Goal: Information Seeking & Learning: Learn about a topic

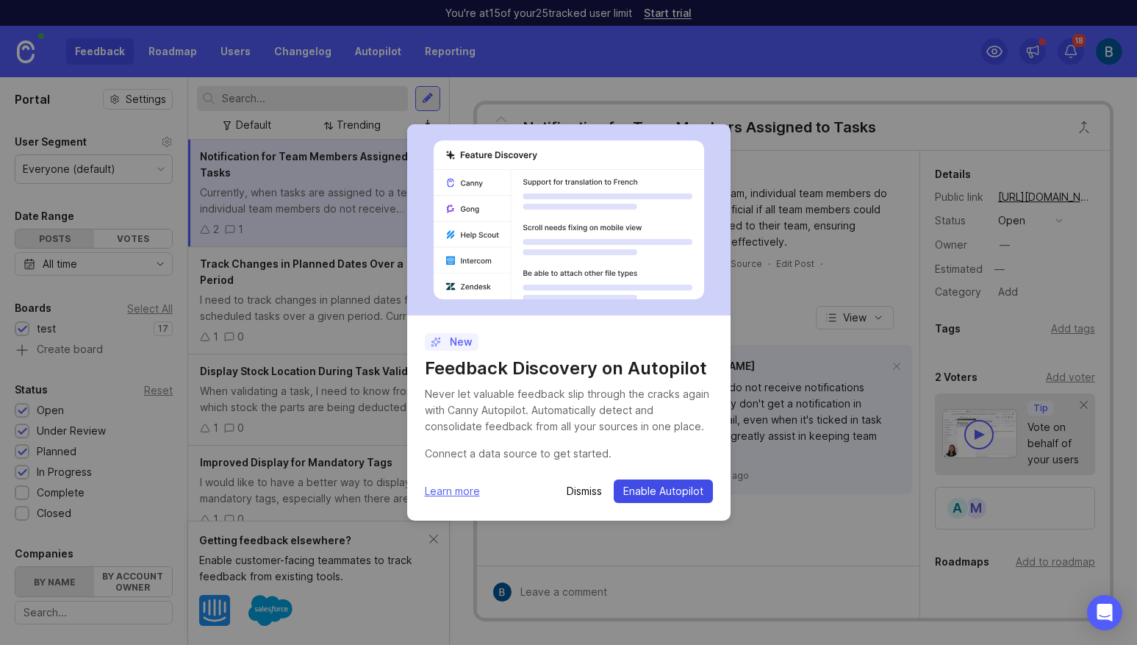
click at [662, 492] on span "Enable Autopilot" at bounding box center [663, 491] width 80 height 15
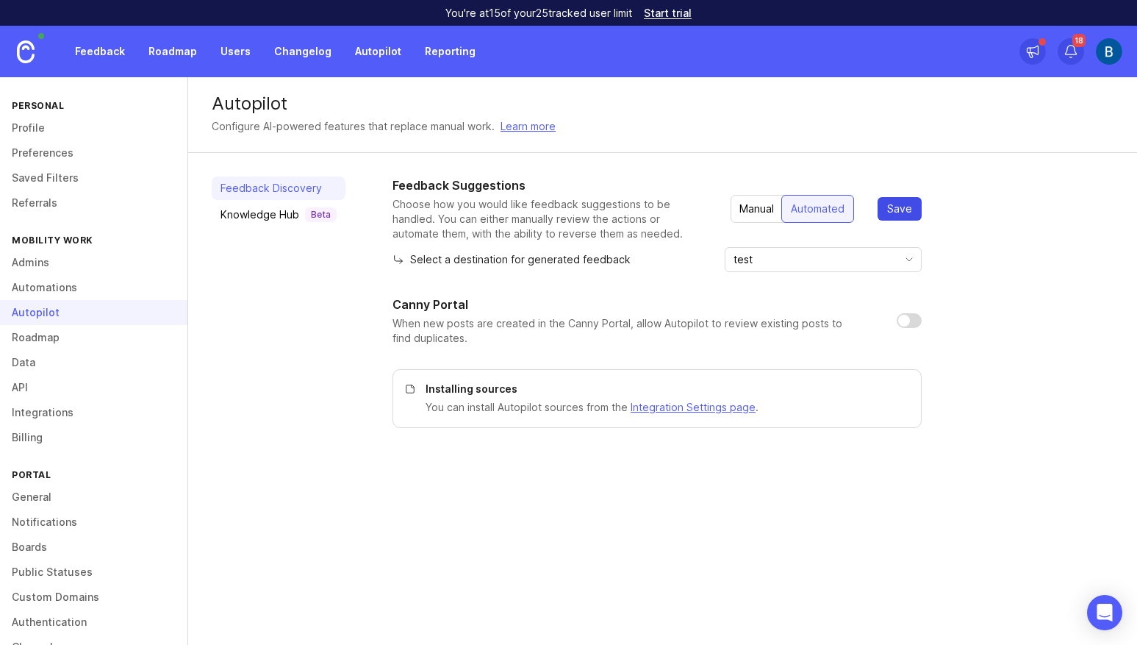
click at [902, 220] on button "Save" at bounding box center [900, 209] width 44 height 24
click at [838, 256] on input "test" at bounding box center [815, 259] width 162 height 16
click at [655, 291] on div "Feedback Suggestions Choose how you would like feedback suggestions to be handl…" at bounding box center [657, 301] width 529 height 251
click at [238, 217] on div "Knowledge Hub Beta" at bounding box center [279, 214] width 116 height 15
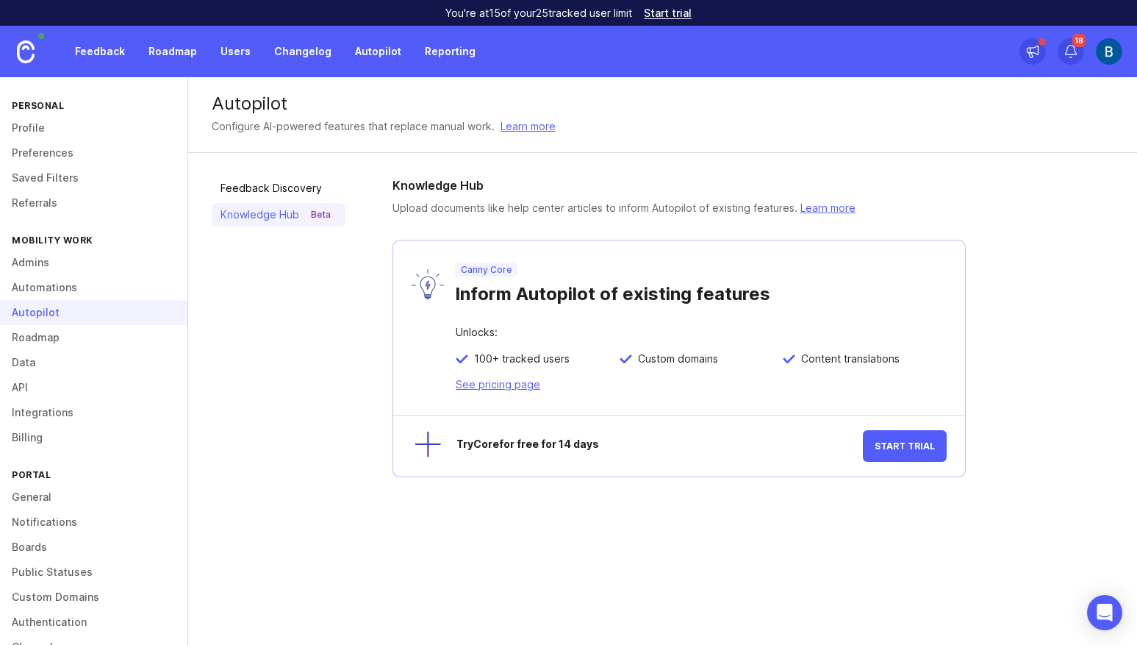
click at [423, 441] on div at bounding box center [421, 446] width 41 height 41
click at [79, 341] on link "Roadmap" at bounding box center [93, 337] width 187 height 25
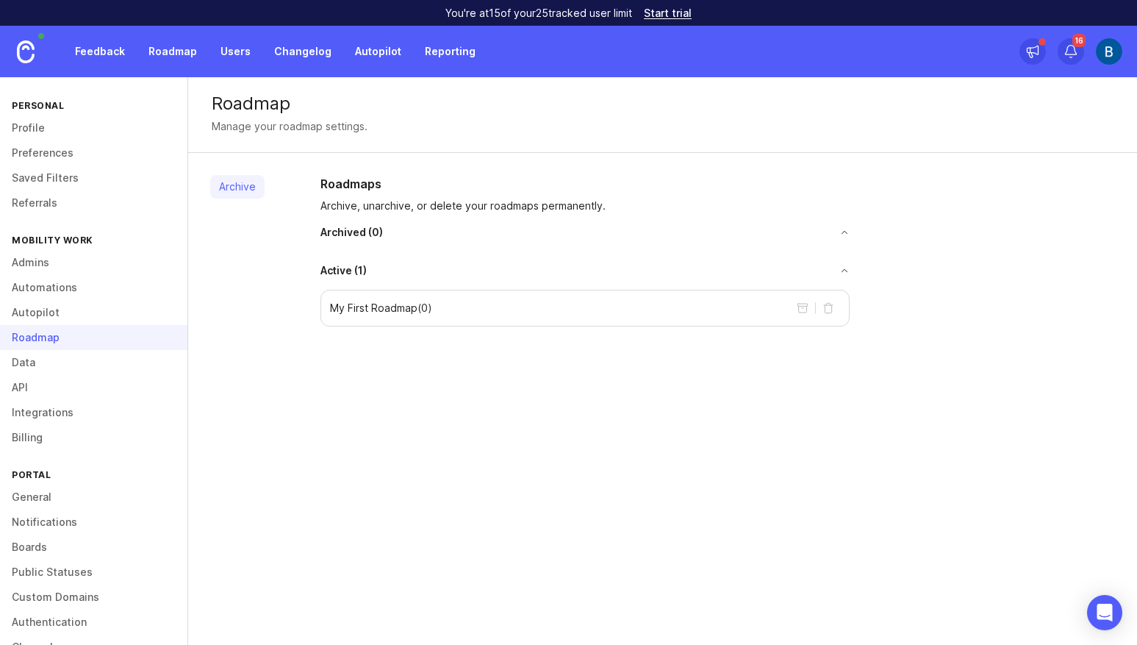
click at [69, 257] on link "Admins" at bounding box center [93, 262] width 187 height 25
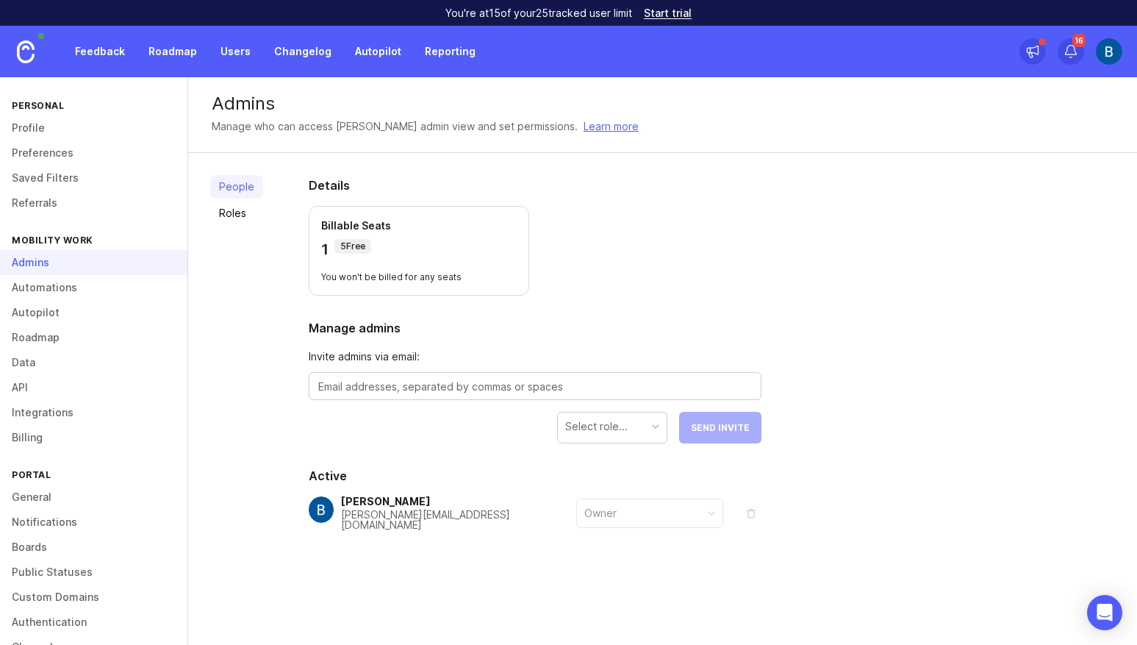
click at [91, 43] on link "Feedback" at bounding box center [100, 51] width 68 height 26
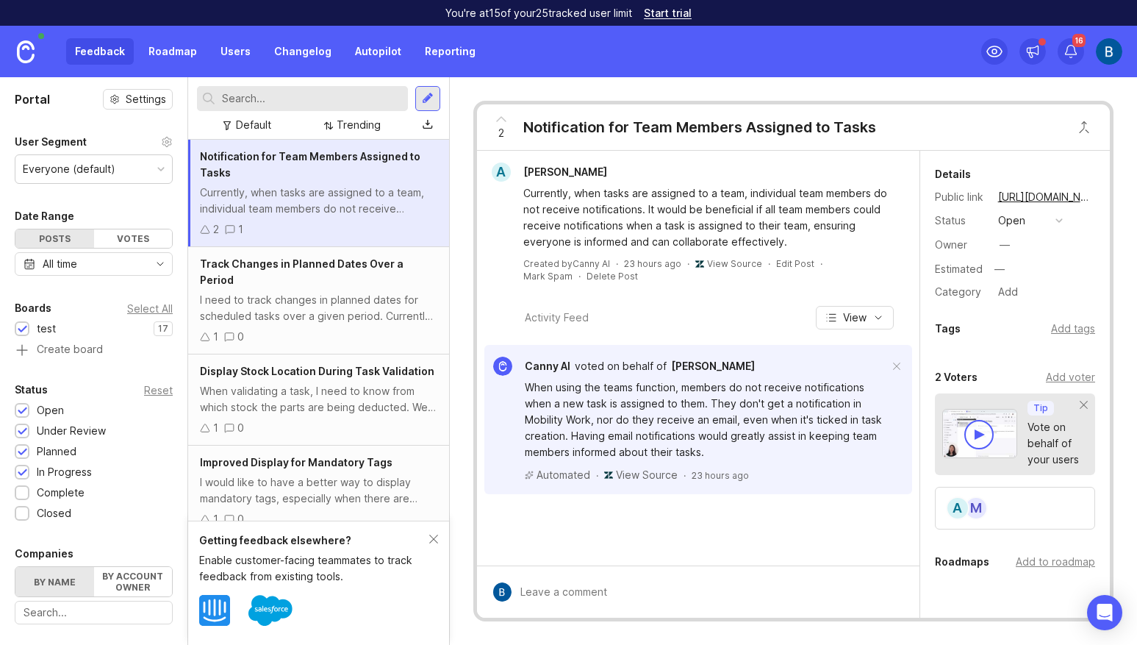
click at [1108, 58] on img at bounding box center [1109, 51] width 26 height 26
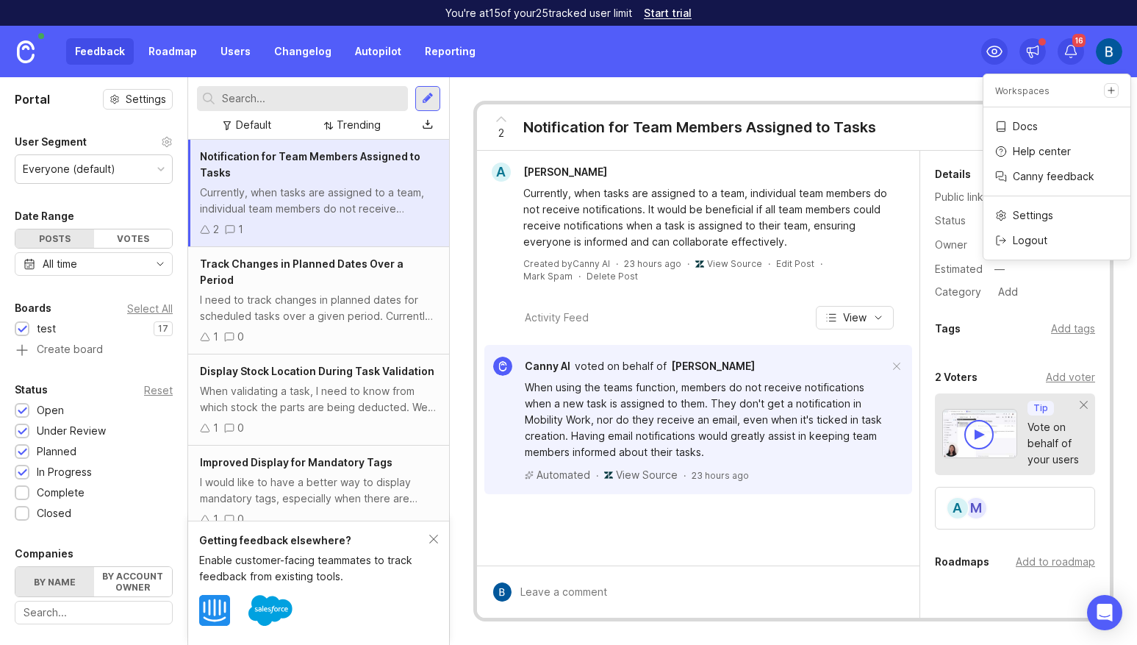
click at [1109, 57] on img at bounding box center [1109, 51] width 26 height 26
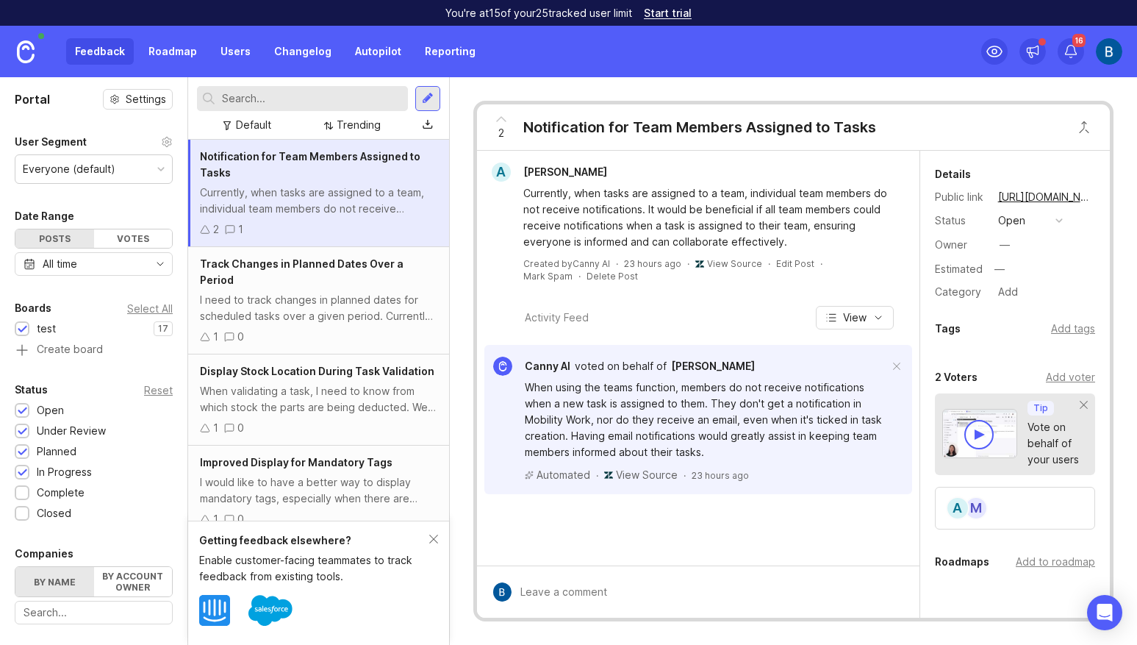
click at [124, 593] on label "By account owner" at bounding box center [133, 581] width 79 height 29
click at [15, 567] on input "By account owner" at bounding box center [15, 567] width 0 height 0
click at [85, 590] on label "By name" at bounding box center [54, 581] width 79 height 29
click at [15, 567] on input "By name" at bounding box center [15, 567] width 0 height 0
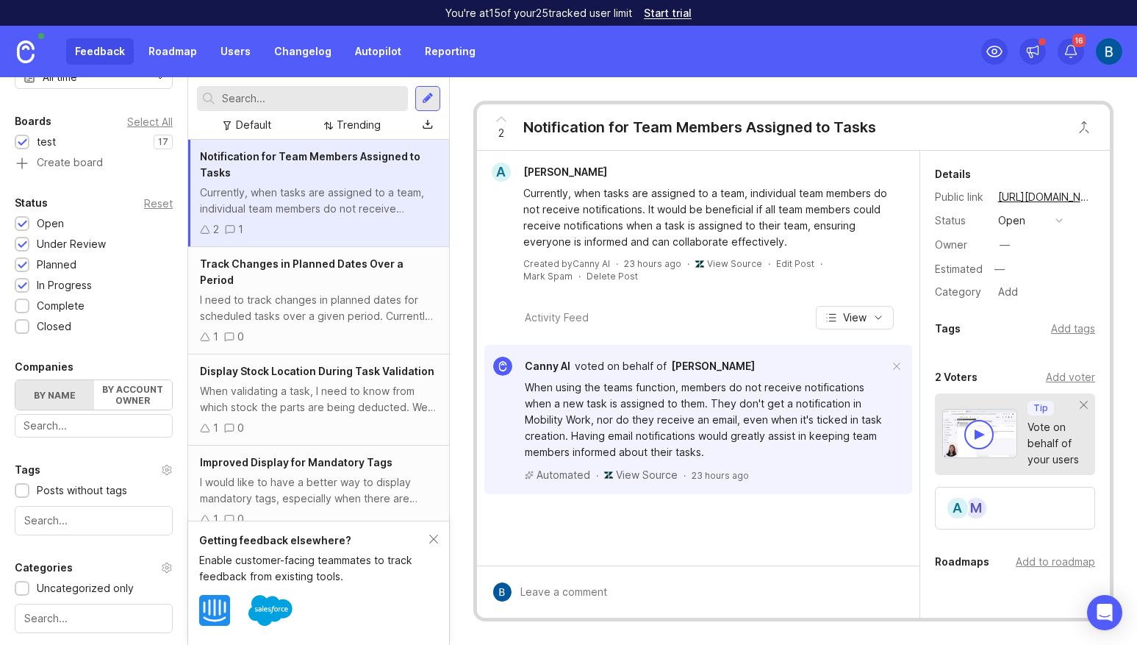
scroll to position [243, 0]
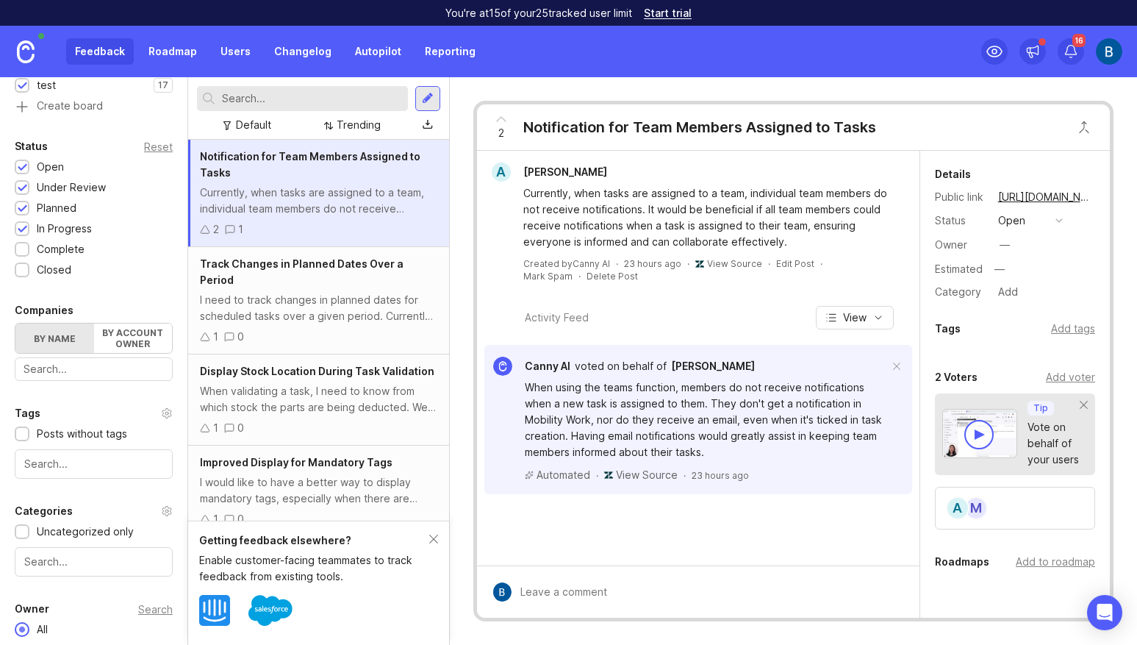
click at [102, 370] on input "text" at bounding box center [94, 369] width 140 height 16
click at [124, 343] on label "By account owner" at bounding box center [133, 338] width 79 height 29
click at [15, 324] on input "By account owner" at bounding box center [15, 324] width 0 height 0
click at [121, 372] on input "toggle menu" at bounding box center [86, 370] width 124 height 16
click at [62, 351] on label "By name" at bounding box center [54, 338] width 79 height 29
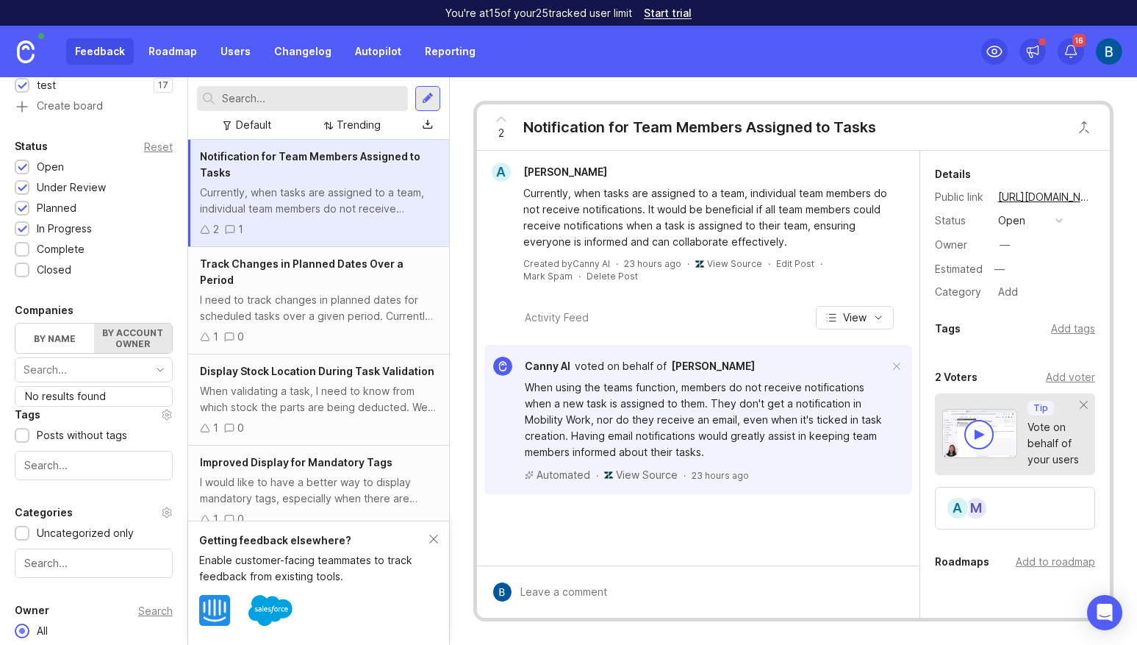
click at [15, 324] on input "By name" at bounding box center [15, 324] width 0 height 0
click at [71, 374] on input "text" at bounding box center [94, 369] width 140 height 16
click at [0, 0] on div "Akzonobel PAMIERS" at bounding box center [0, 0] width 0 height 0
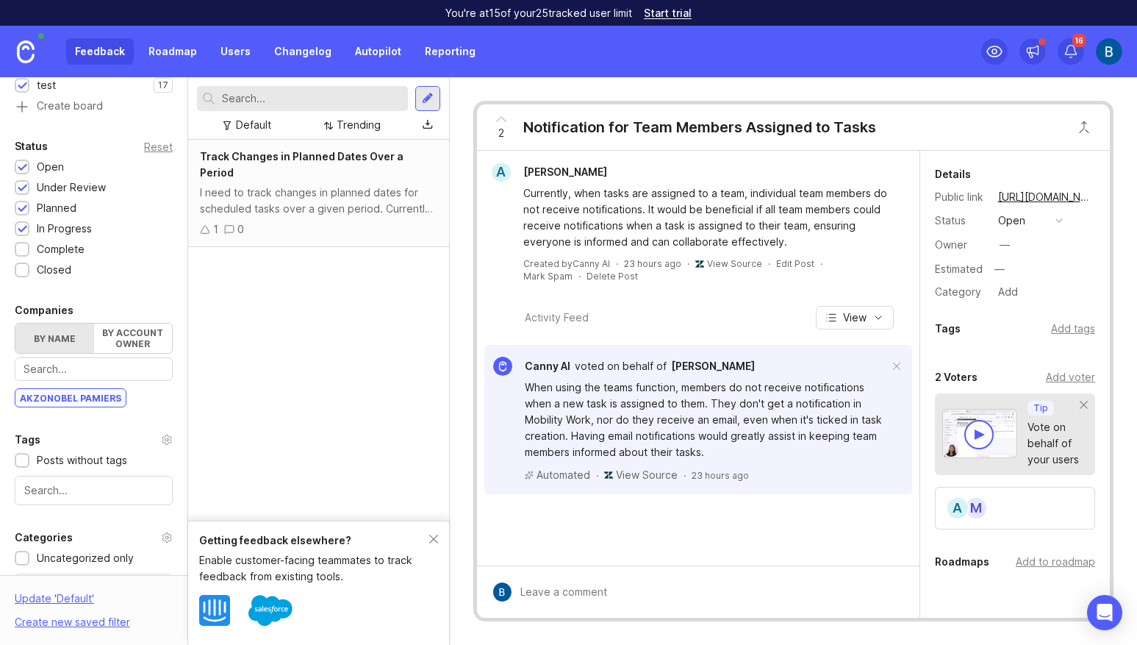
click at [363, 185] on div "I need to track changes in planned dates for scheduled tasks over a given perio…" at bounding box center [318, 201] width 237 height 32
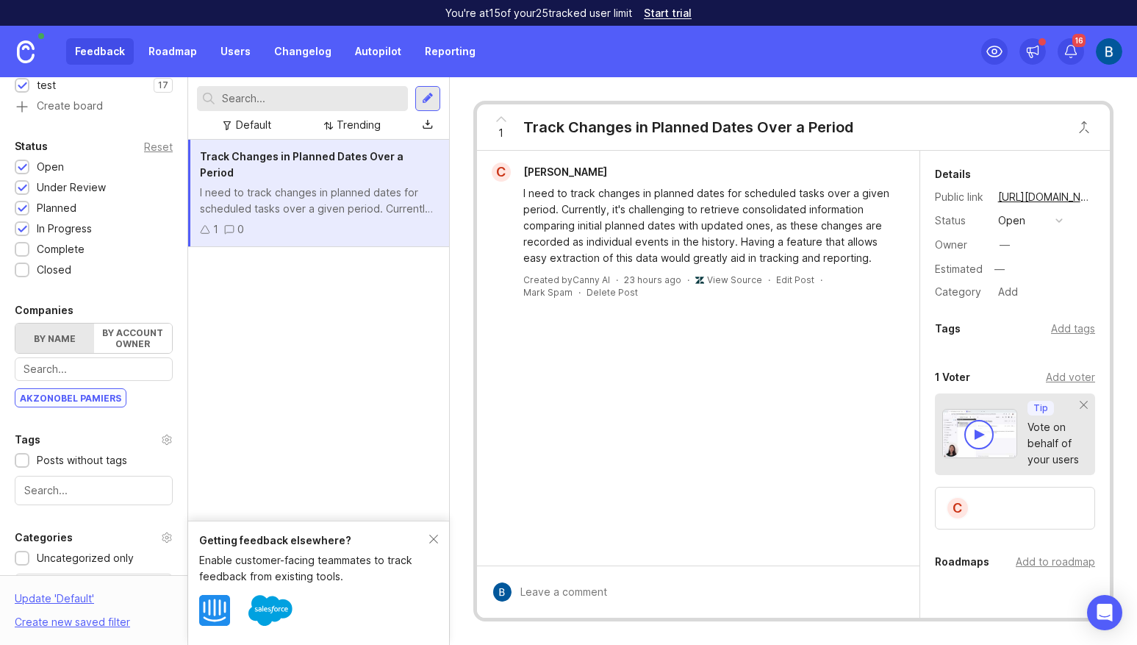
click at [729, 274] on link "View Source" at bounding box center [734, 279] width 55 height 11
click at [726, 282] on link "View Source" at bounding box center [734, 279] width 55 height 11
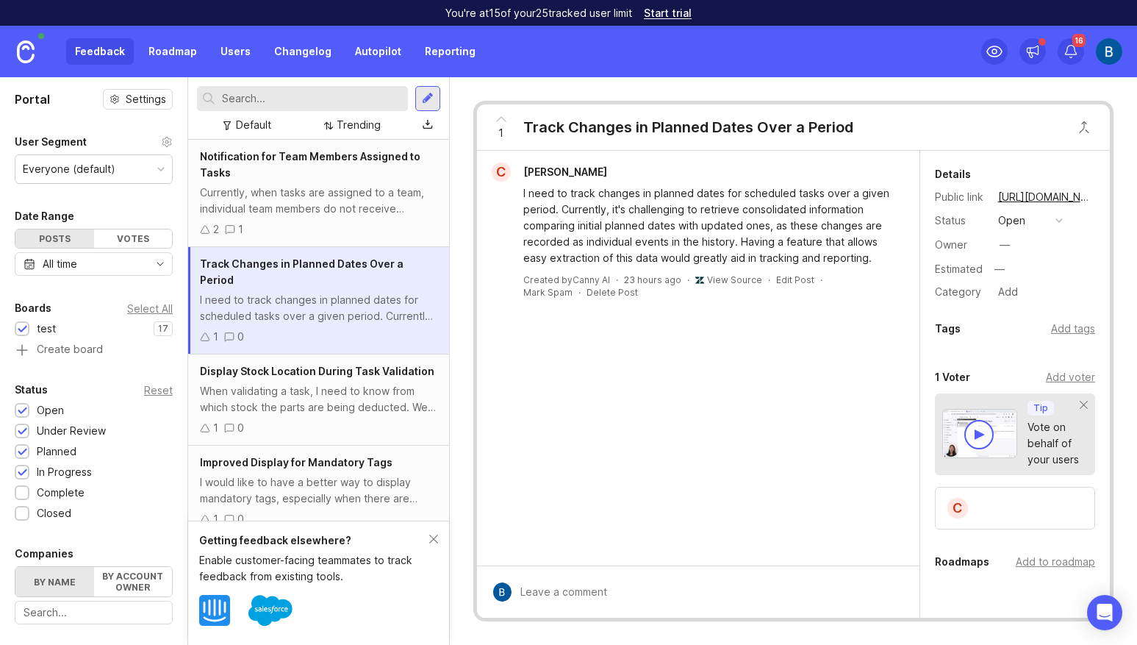
click at [318, 226] on div "2 1" at bounding box center [318, 229] width 237 height 16
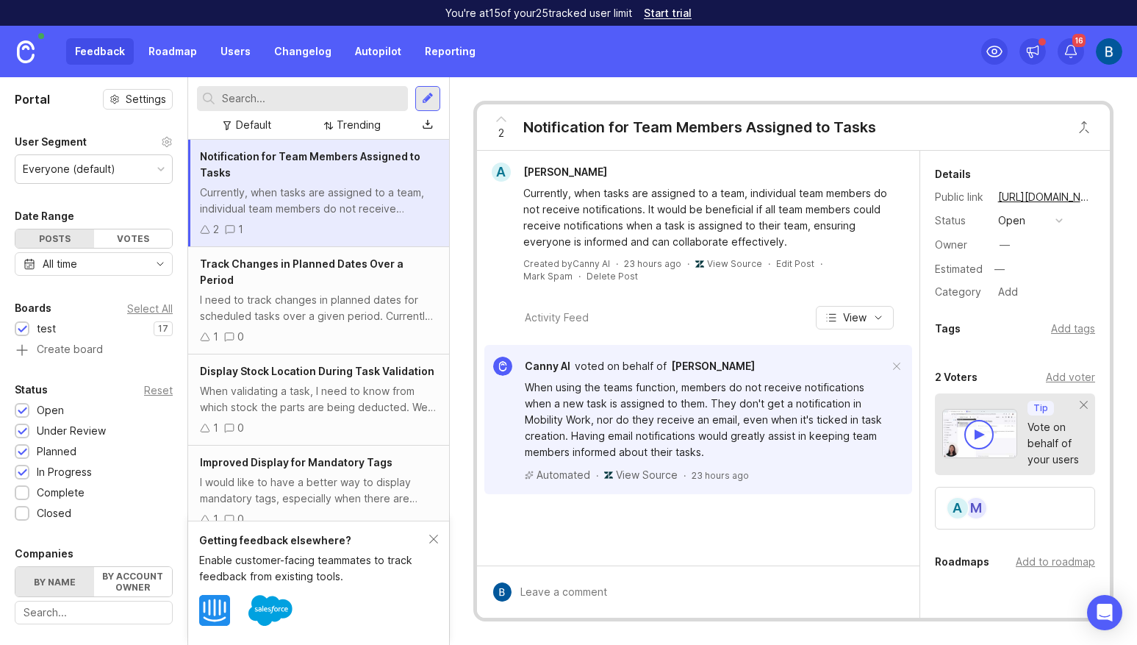
click at [982, 435] on div at bounding box center [980, 434] width 10 height 10
click at [716, 264] on link "View Source" at bounding box center [734, 263] width 55 height 11
click at [879, 315] on icon "button" at bounding box center [879, 318] width 12 height 12
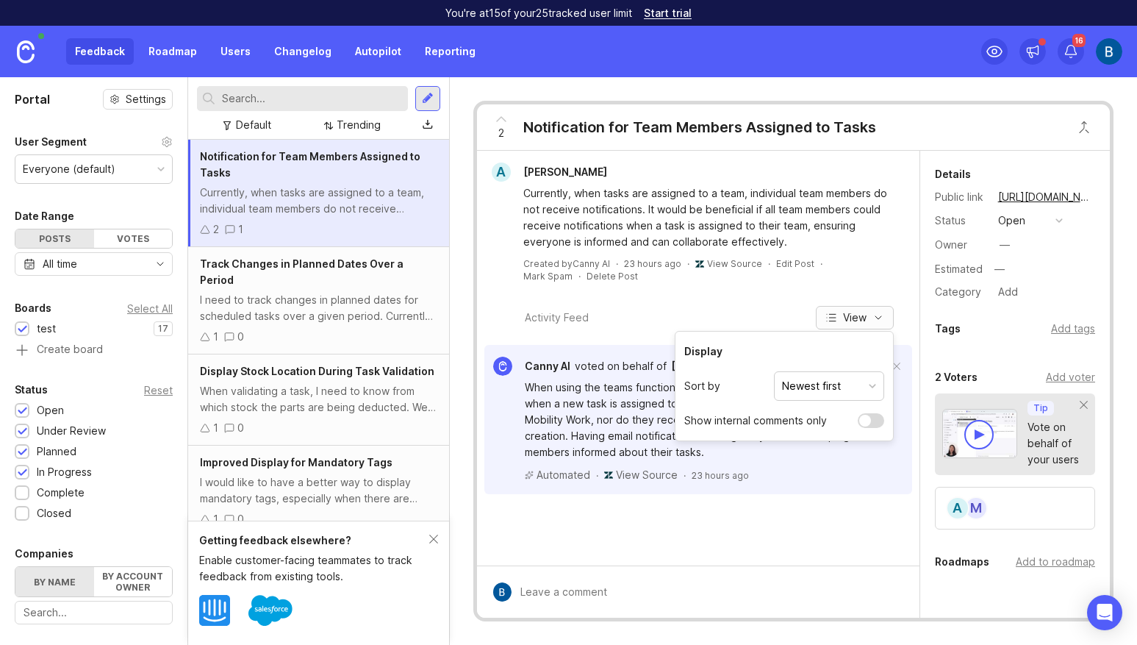
click at [879, 315] on icon "button" at bounding box center [879, 318] width 12 height 12
